Goal: Transaction & Acquisition: Purchase product/service

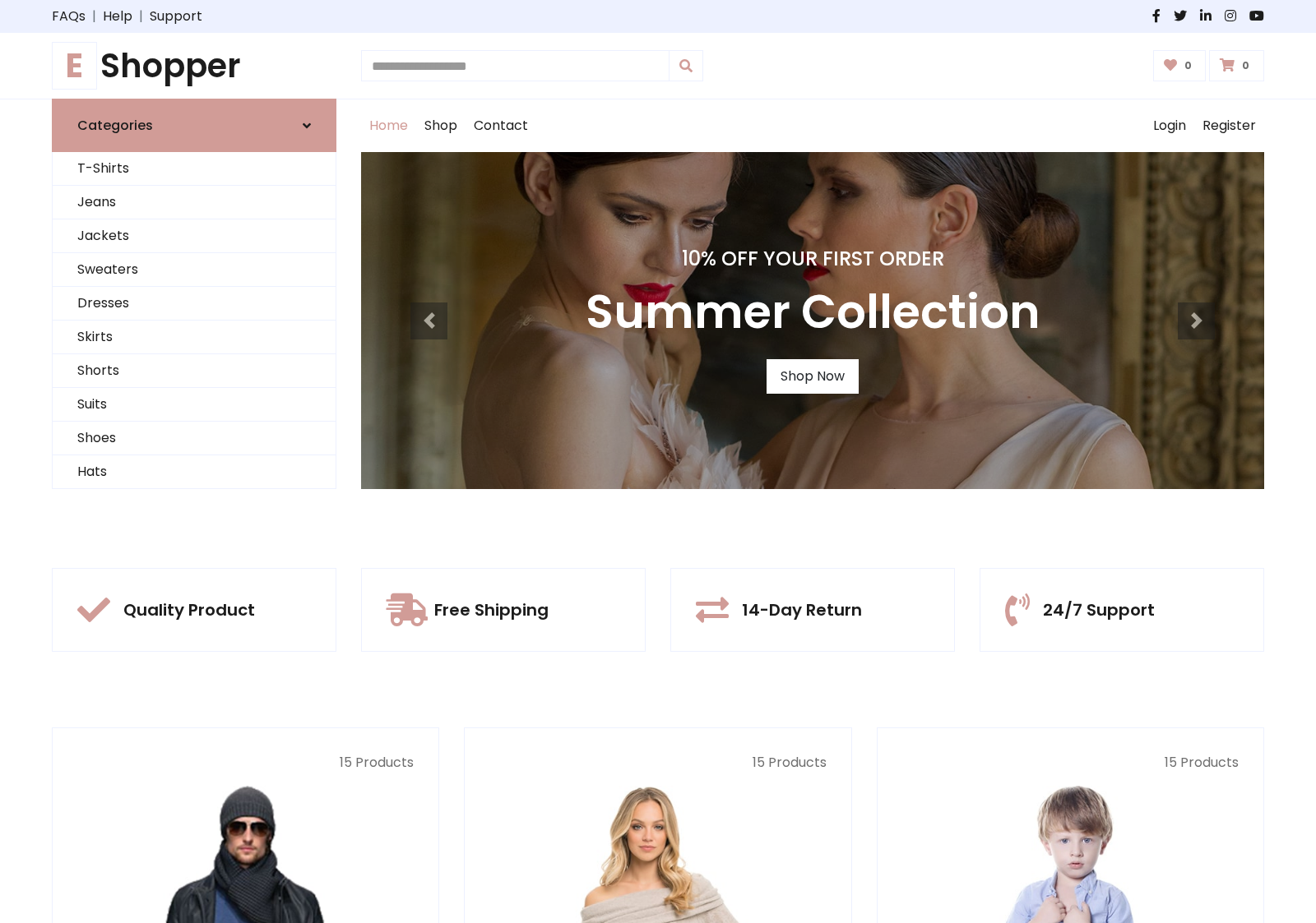
click at [658, 462] on div "10% Off Your First Order Summer Collection Shop Now" at bounding box center [812, 321] width 903 height 337
click at [811, 375] on link "Shop Now" at bounding box center [812, 376] width 92 height 35
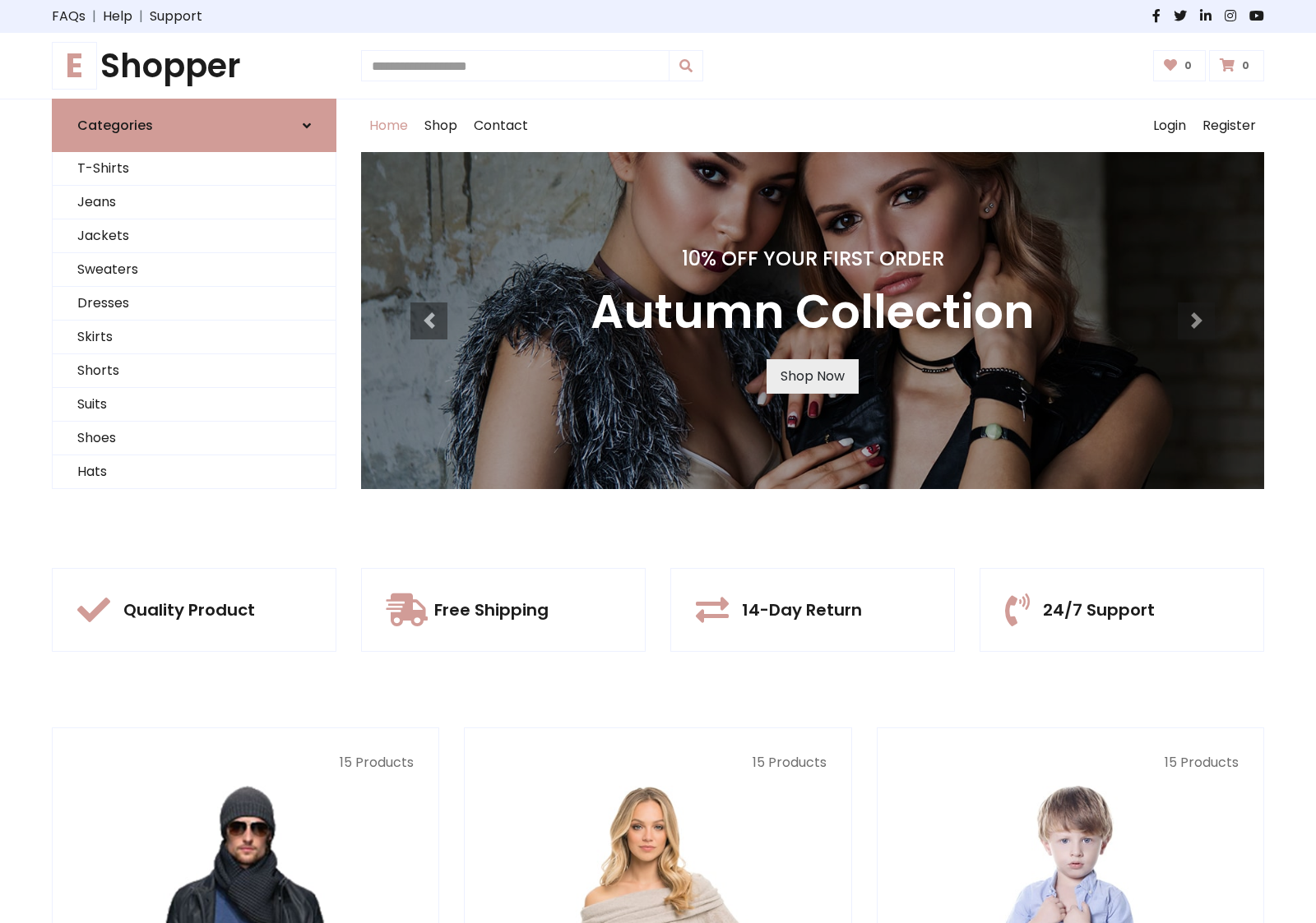
click at [811, 375] on link "Shop Now" at bounding box center [812, 376] width 92 height 35
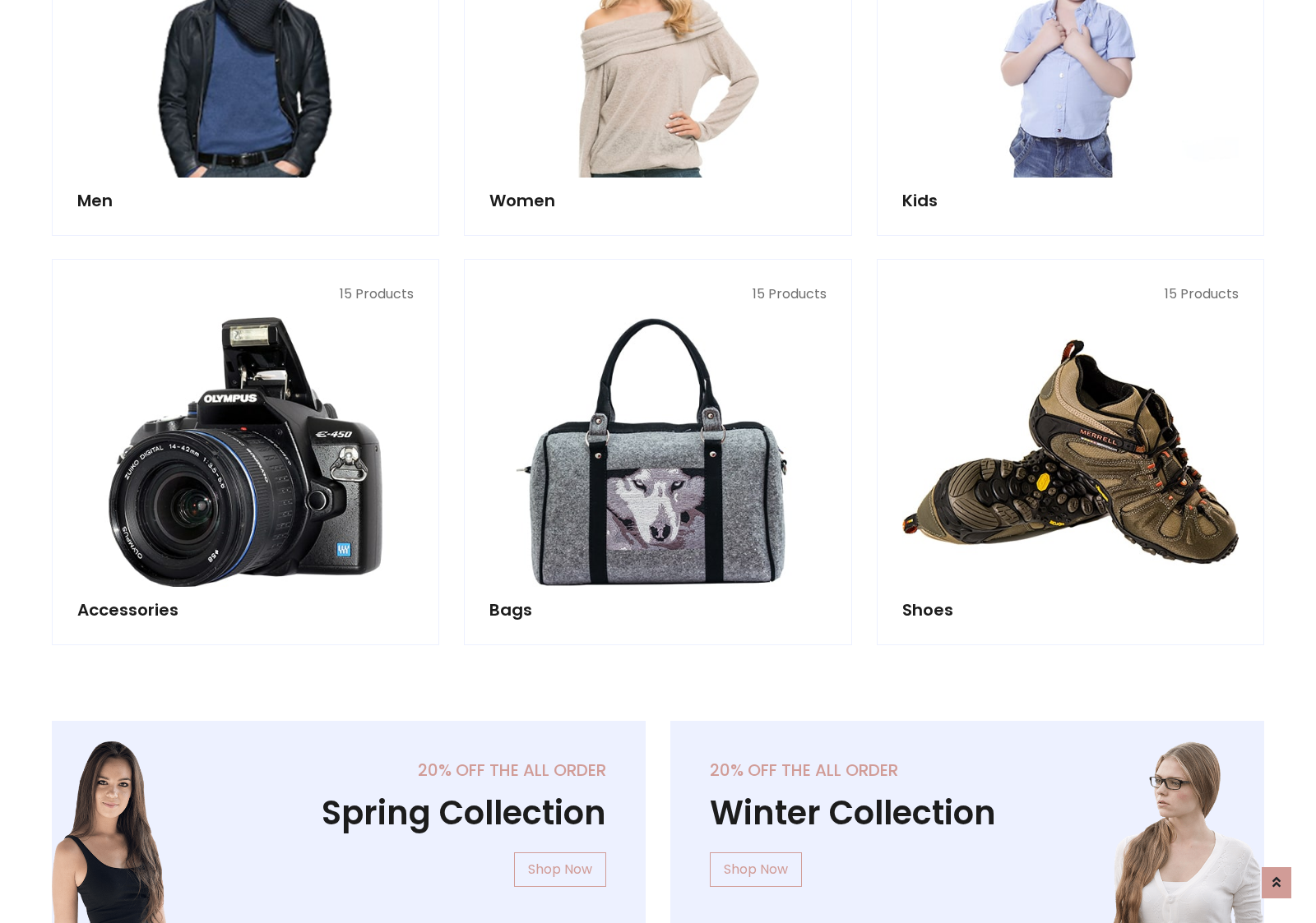
scroll to position [1639, 0]
